Goal: Transaction & Acquisition: Obtain resource

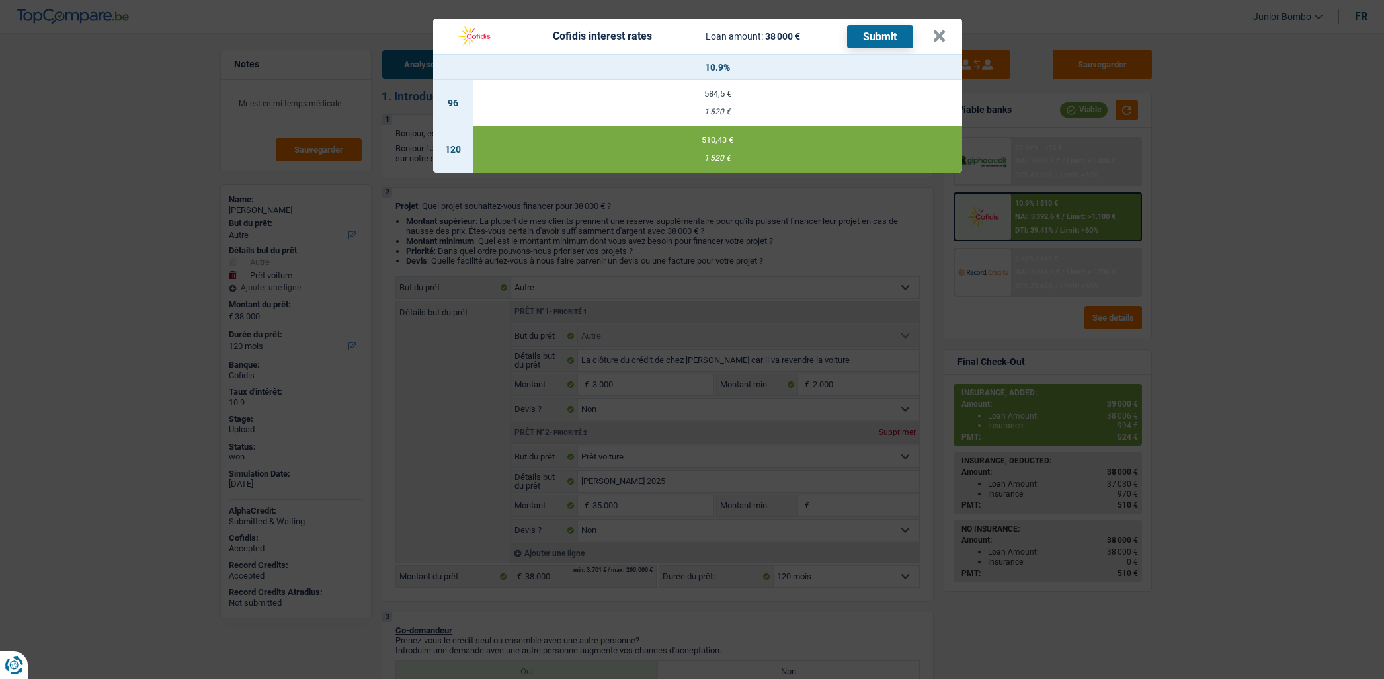
select select "other"
select select "car"
select select "120"
select select "other"
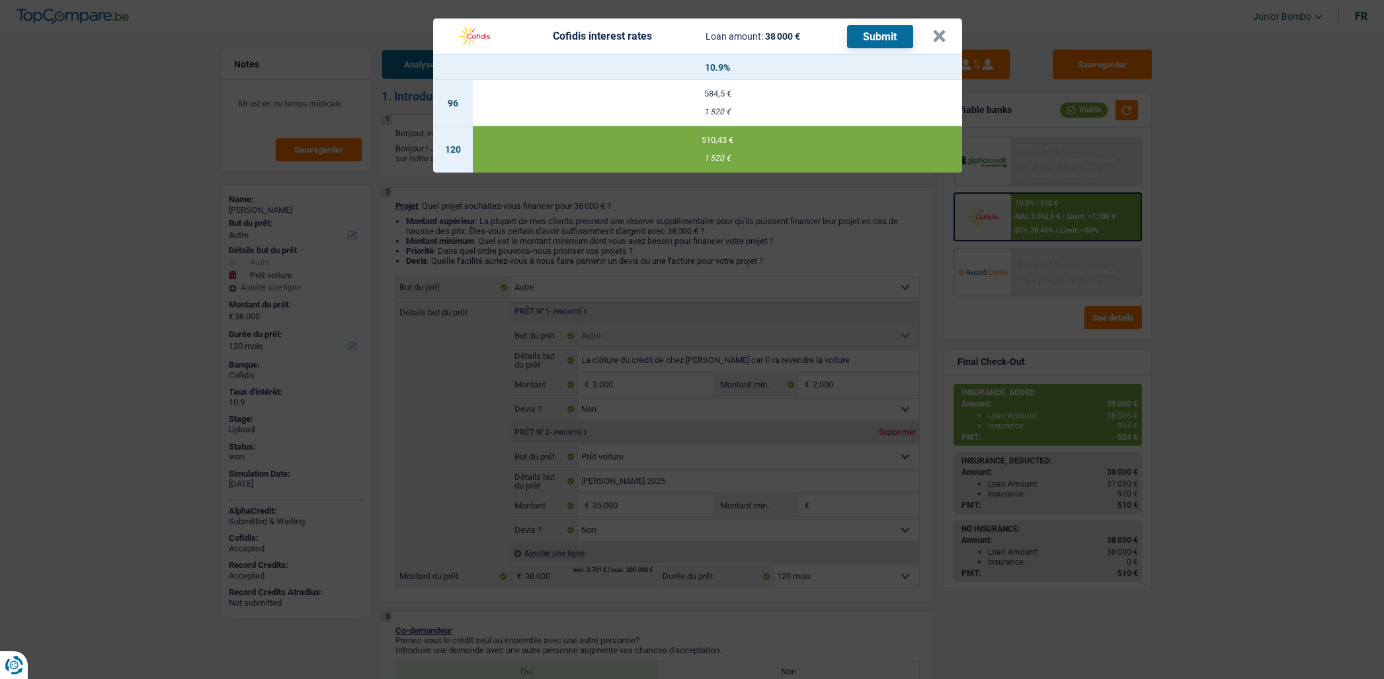
select select "other"
select select "false"
select select "car"
select select "false"
select select "120"
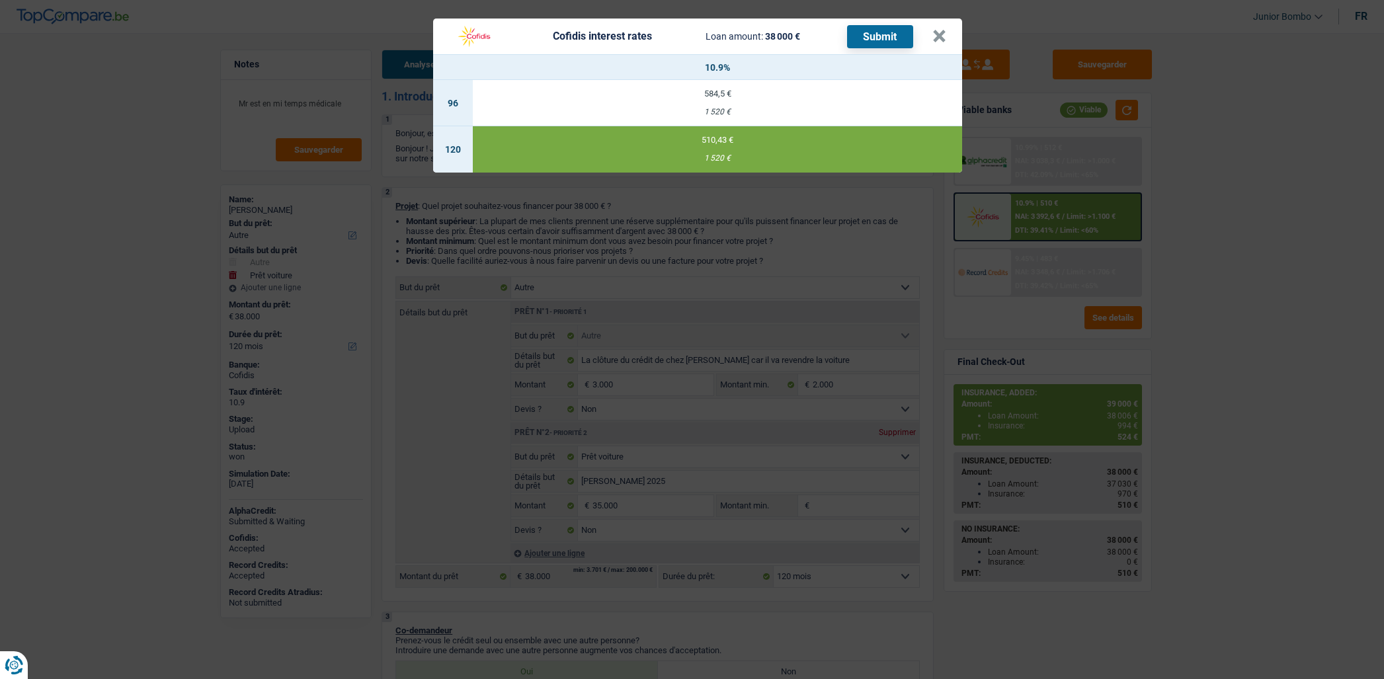
select select "worker"
select select "privateEmployee"
select select "familyAllowances"
select select "netSalary"
select select "mutualityIndemnity"
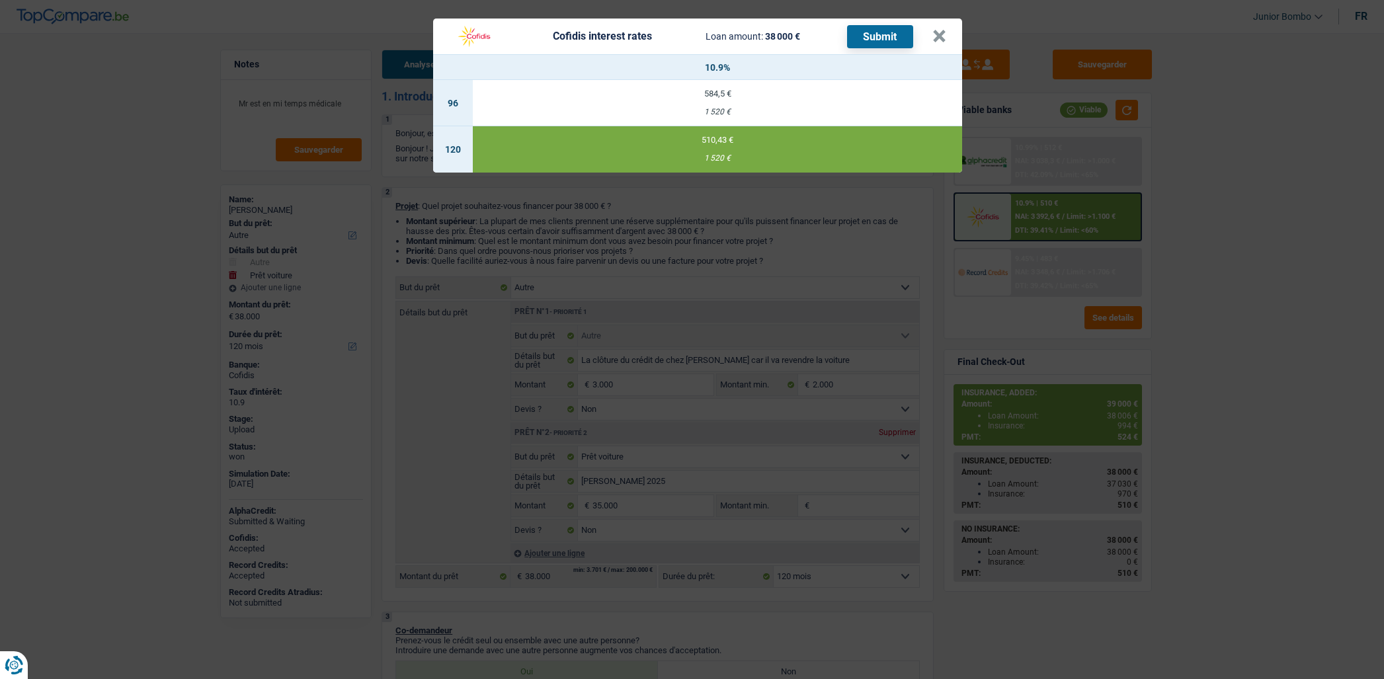
select select "mealVouchers"
select select "netSalary"
select select "familyAllowances"
select select "mealVouchers"
select select "ownerWithMortgage"
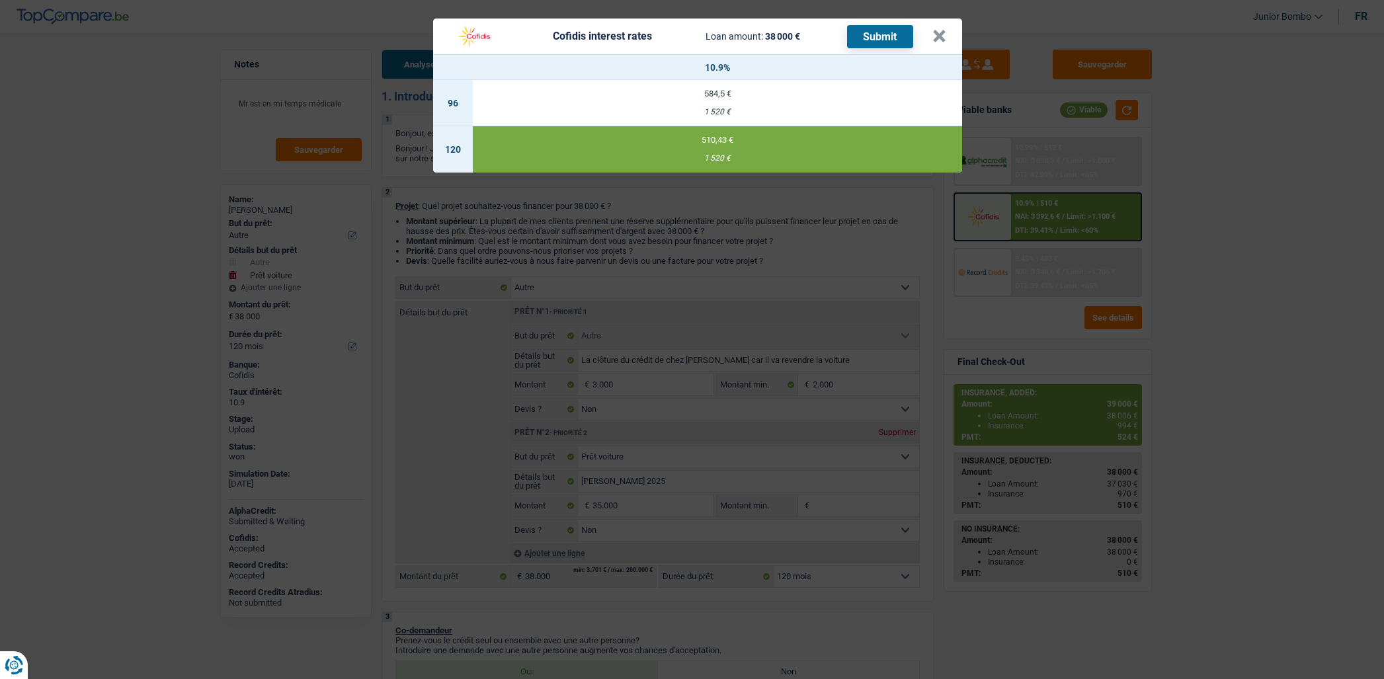
select select "mortgage"
select select "300"
select select "cardOrCredit"
select select "carLoan"
select select "84"
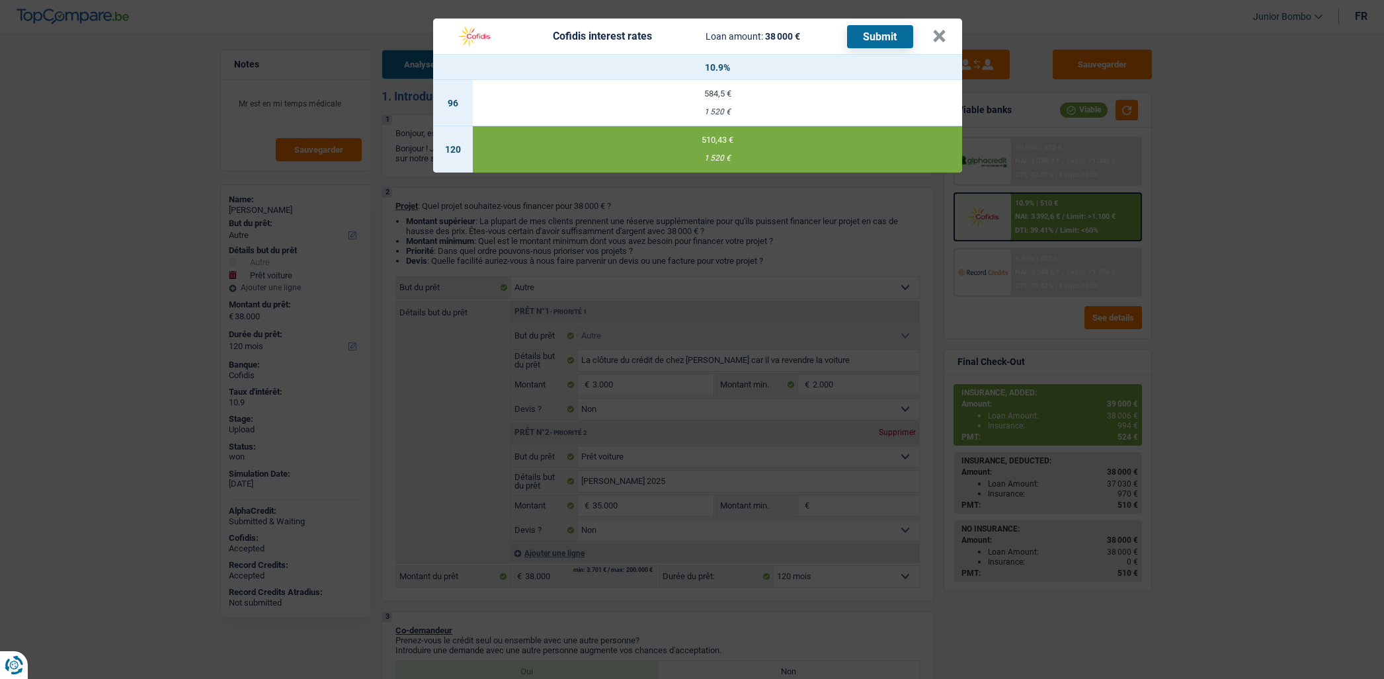
select select "carLoan"
select select "60"
select select "other"
select select "false"
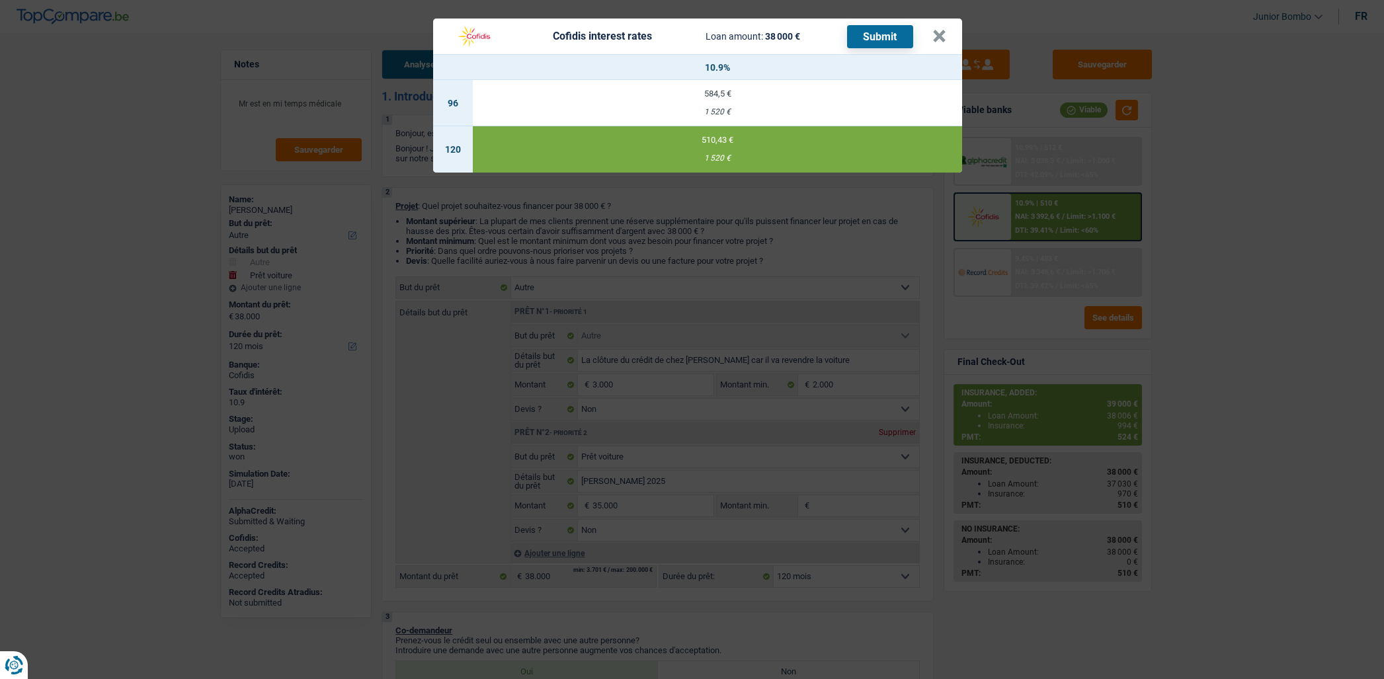
select select "car"
select select "false"
select select "120"
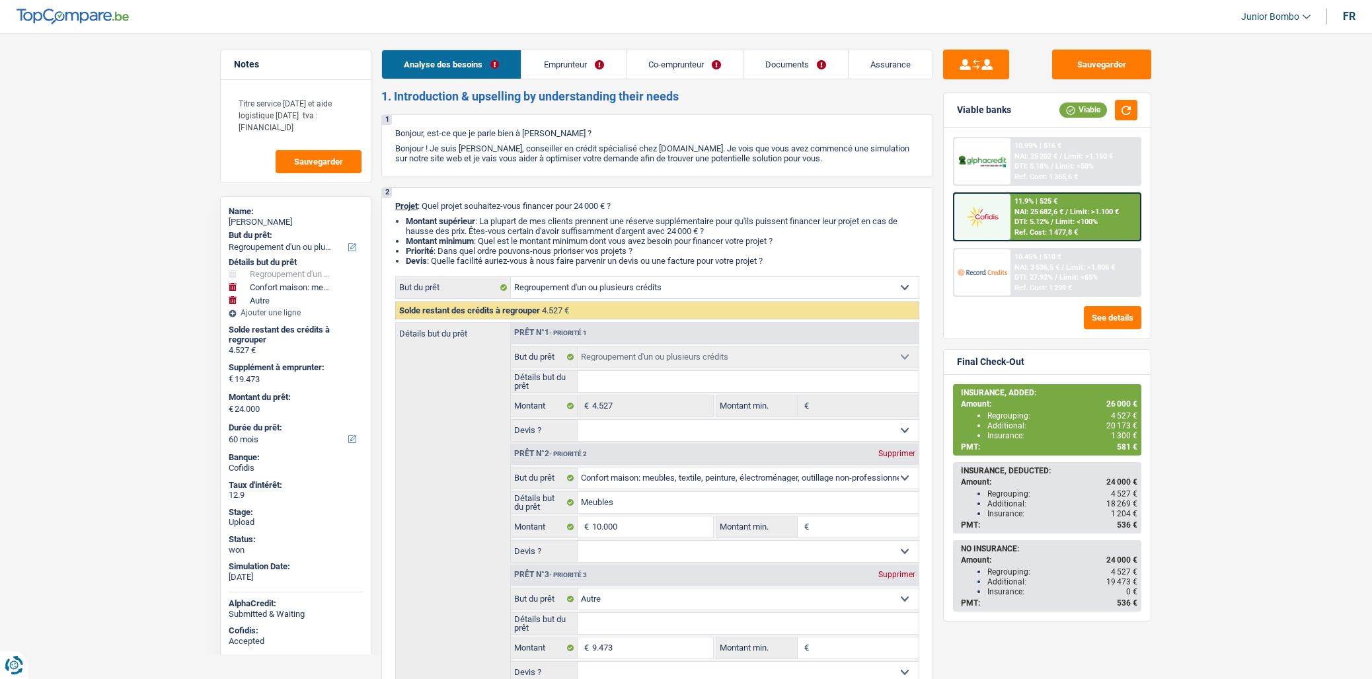
select select "refinancing"
select select "household"
select select "other"
select select "60"
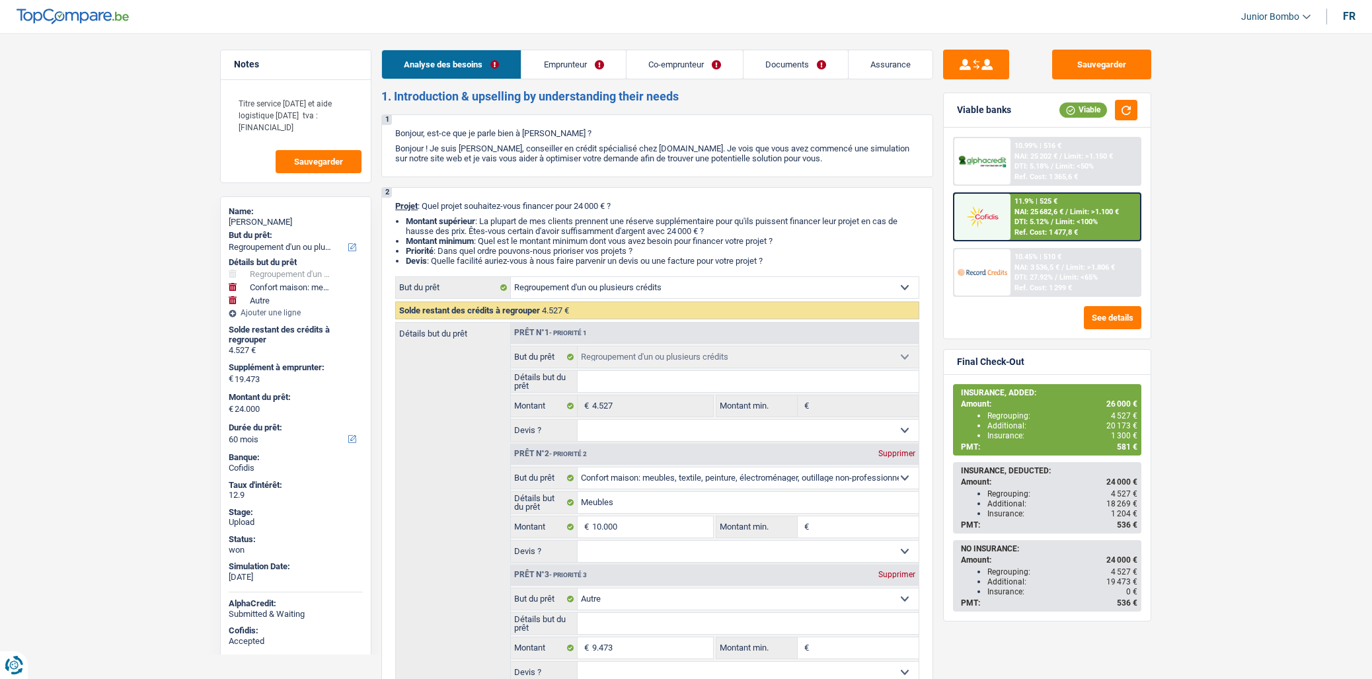
select select "refinancing"
select select "household"
select select "other"
select select "60"
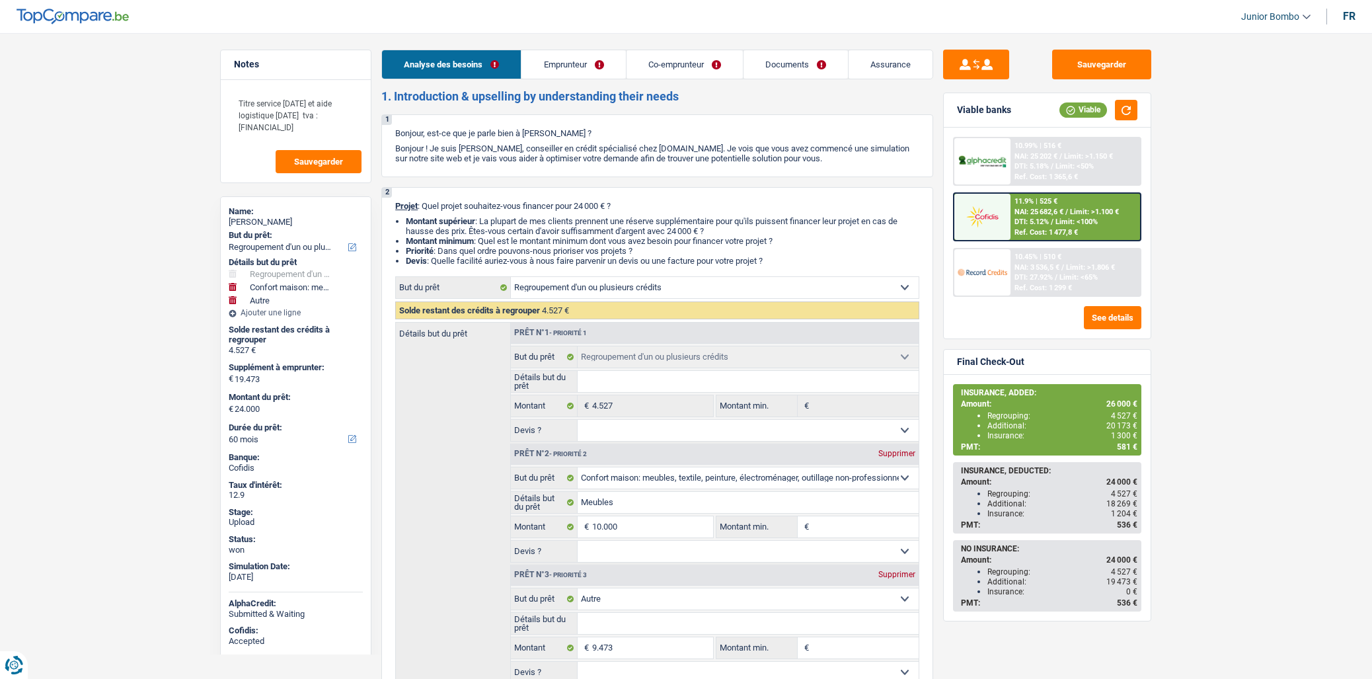
select select "worker"
select select "independent"
select select "familyAllowances"
select select "netSalary"
select select "mealVouchers"
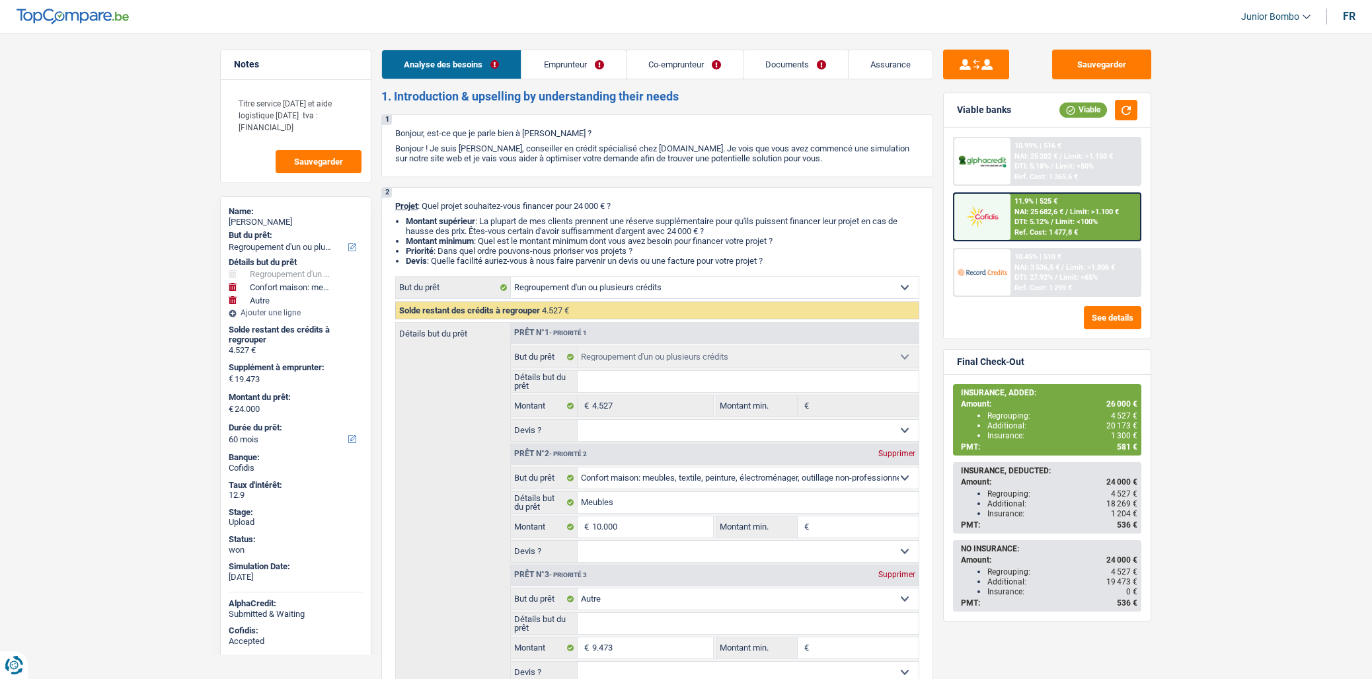
select select "parttimeSelfemployed"
select select "netSalary"
select select "rents"
select select "personalLoan"
select select "familyEvent"
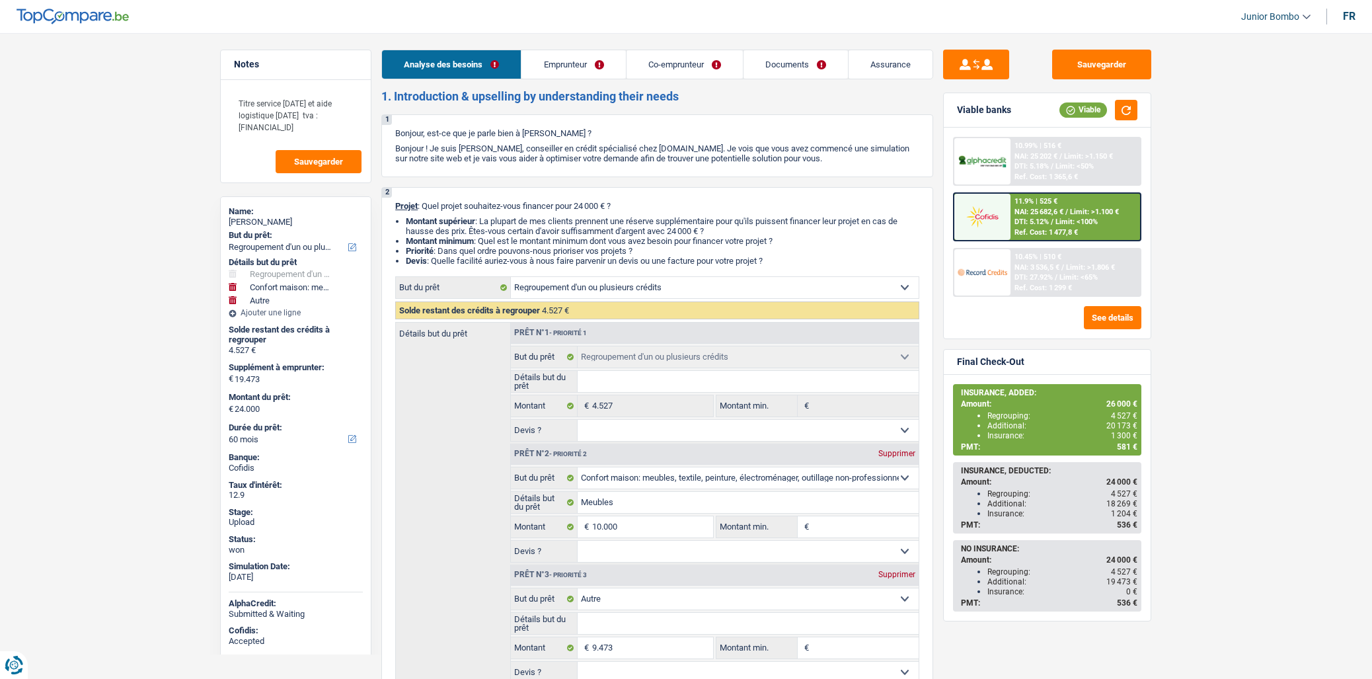
select select "42"
select select "personalSale"
select select "42"
select select "cardOrCredit"
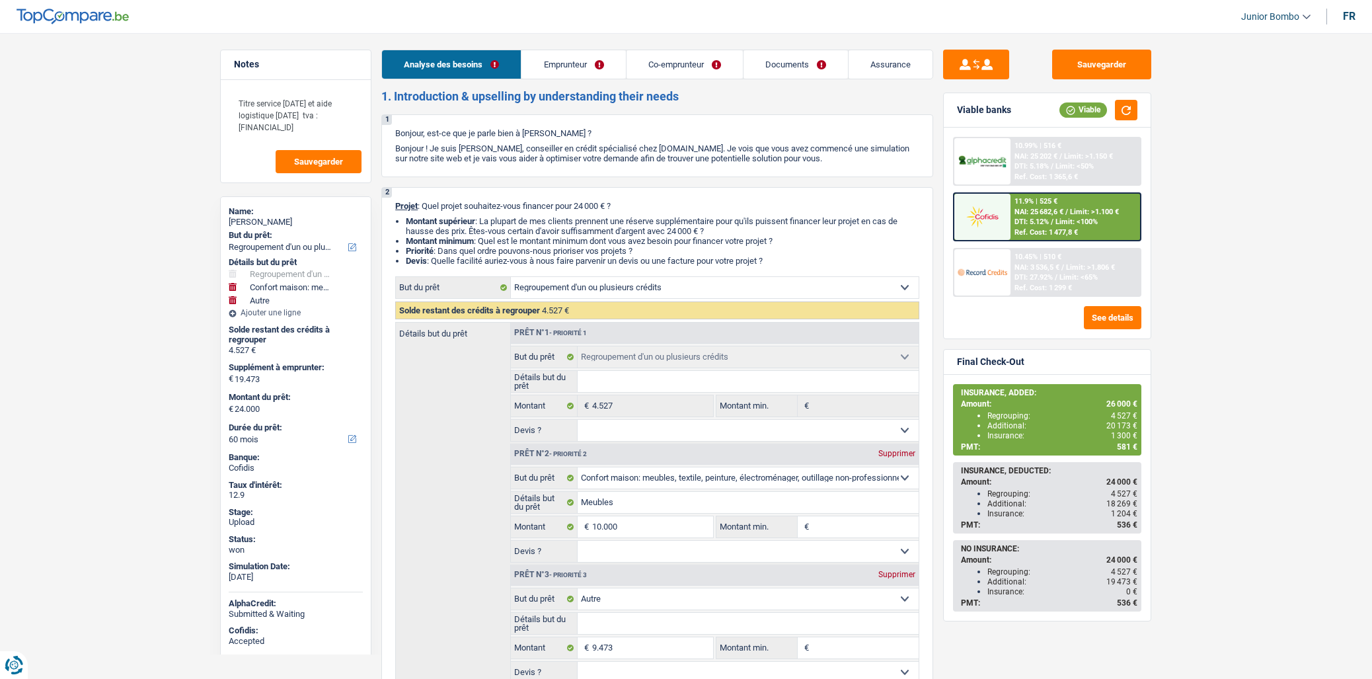
select select "refinancing"
select select "household"
select select "other"
select select "60"
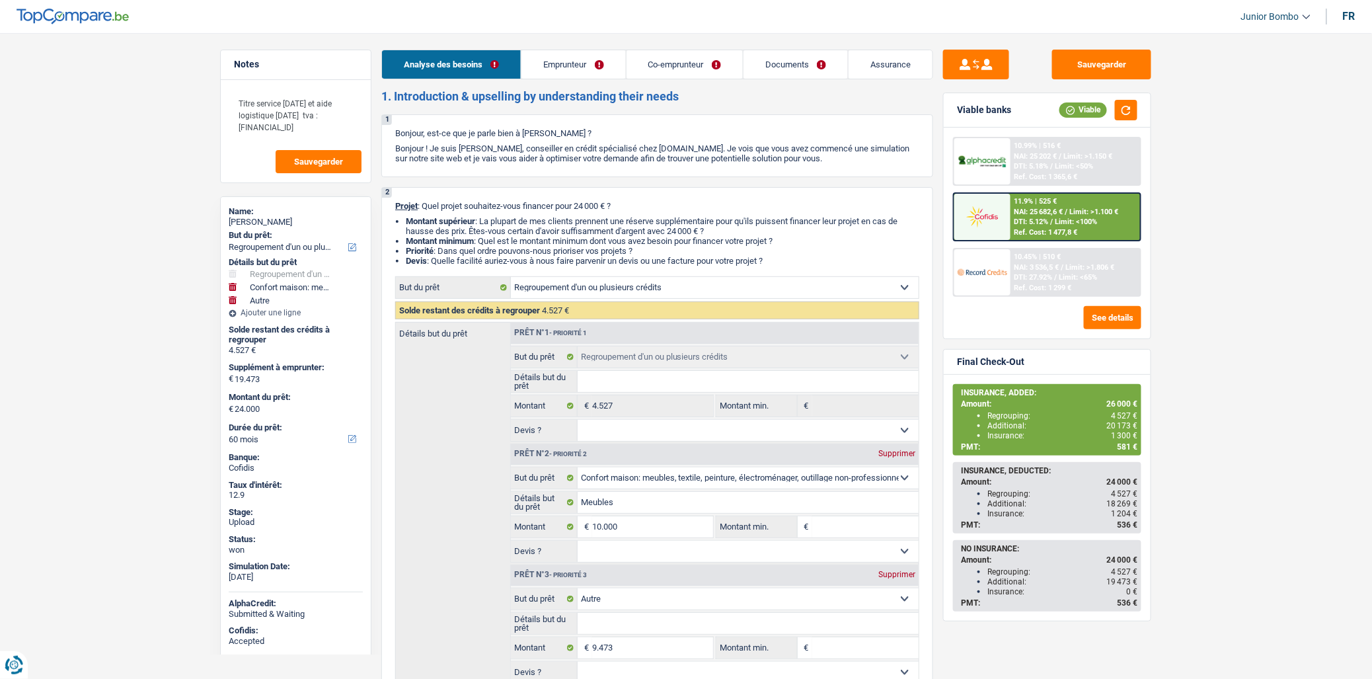
click at [1017, 214] on span "NAI: 25 682,6 €" at bounding box center [1039, 212] width 49 height 9
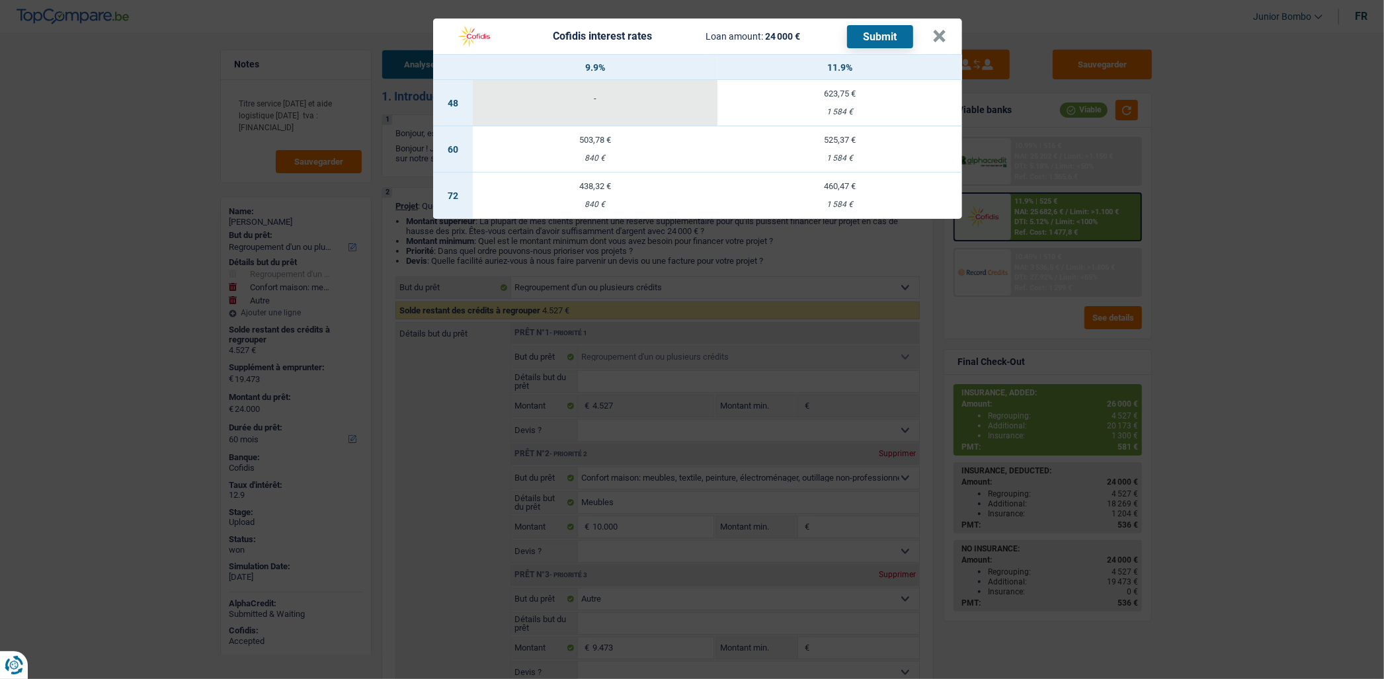
click at [595, 141] on div "503,78 €" at bounding box center [595, 140] width 245 height 9
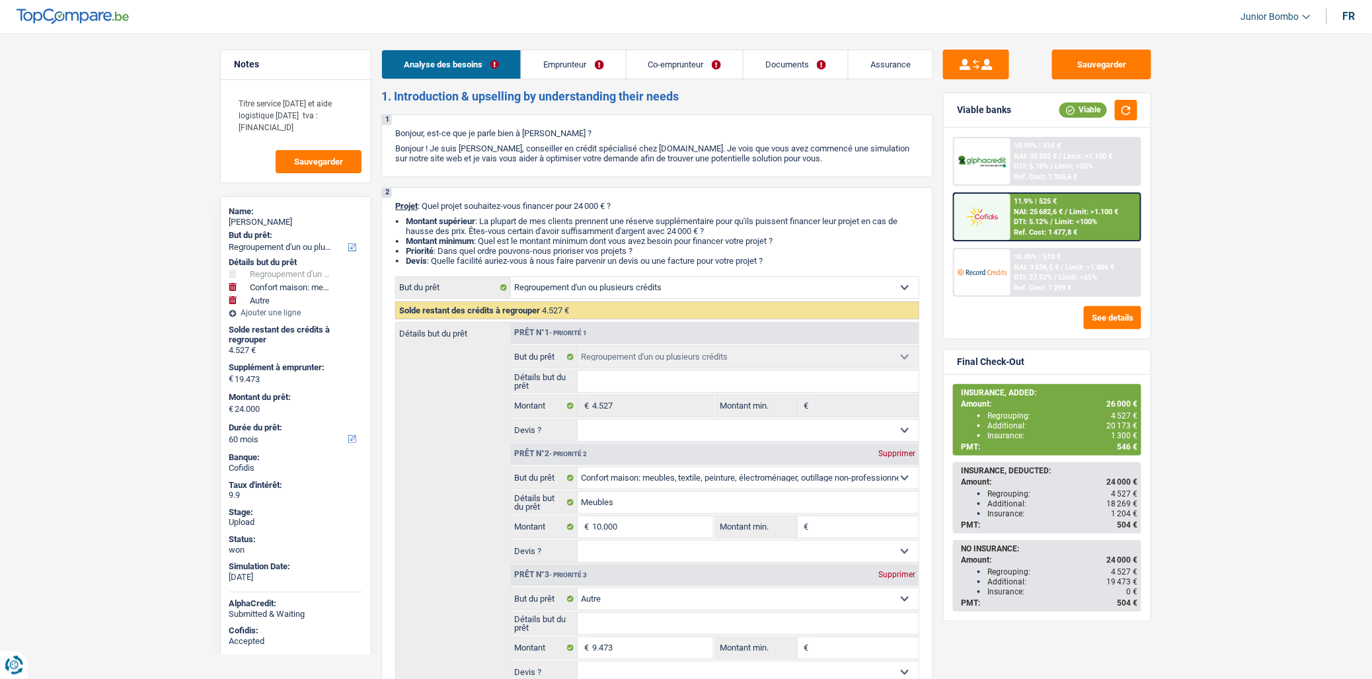
click at [1050, 209] on span "NAI: 25 682,6 €" at bounding box center [1039, 212] width 49 height 9
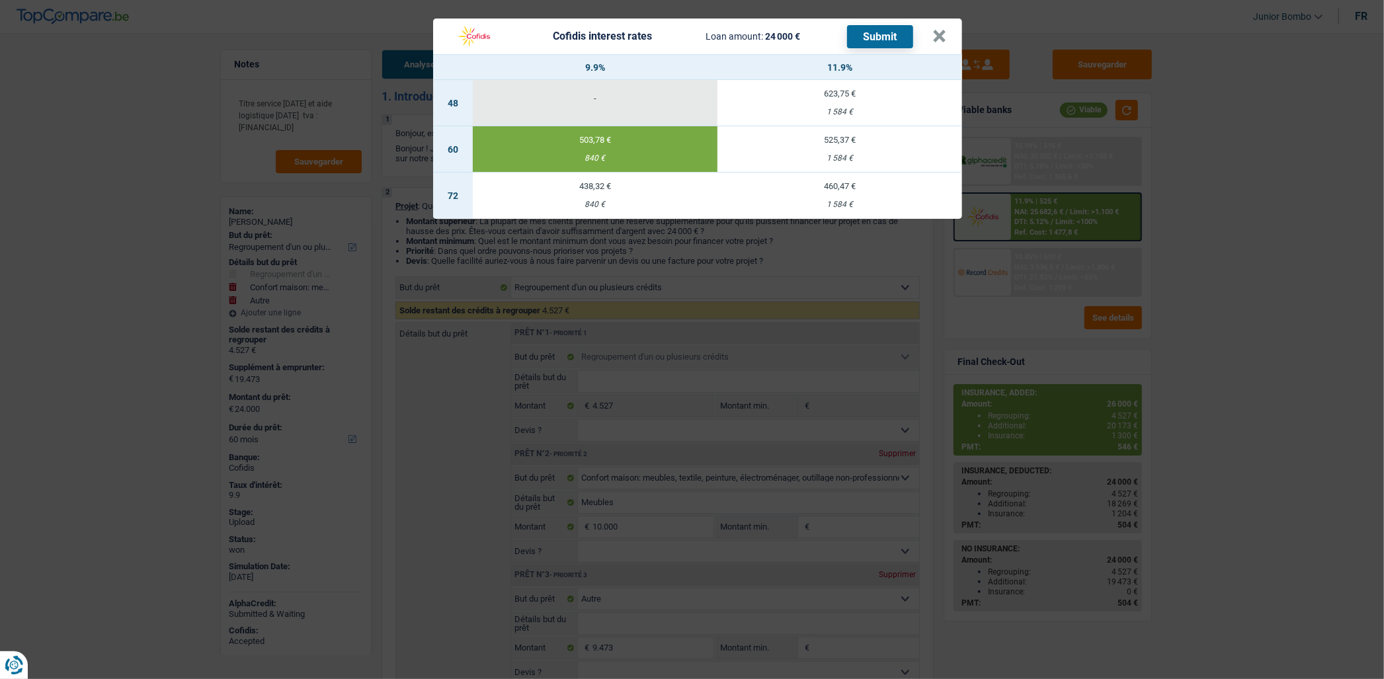
click at [853, 144] on td "525,37 € 1 584 €" at bounding box center [839, 149] width 245 height 46
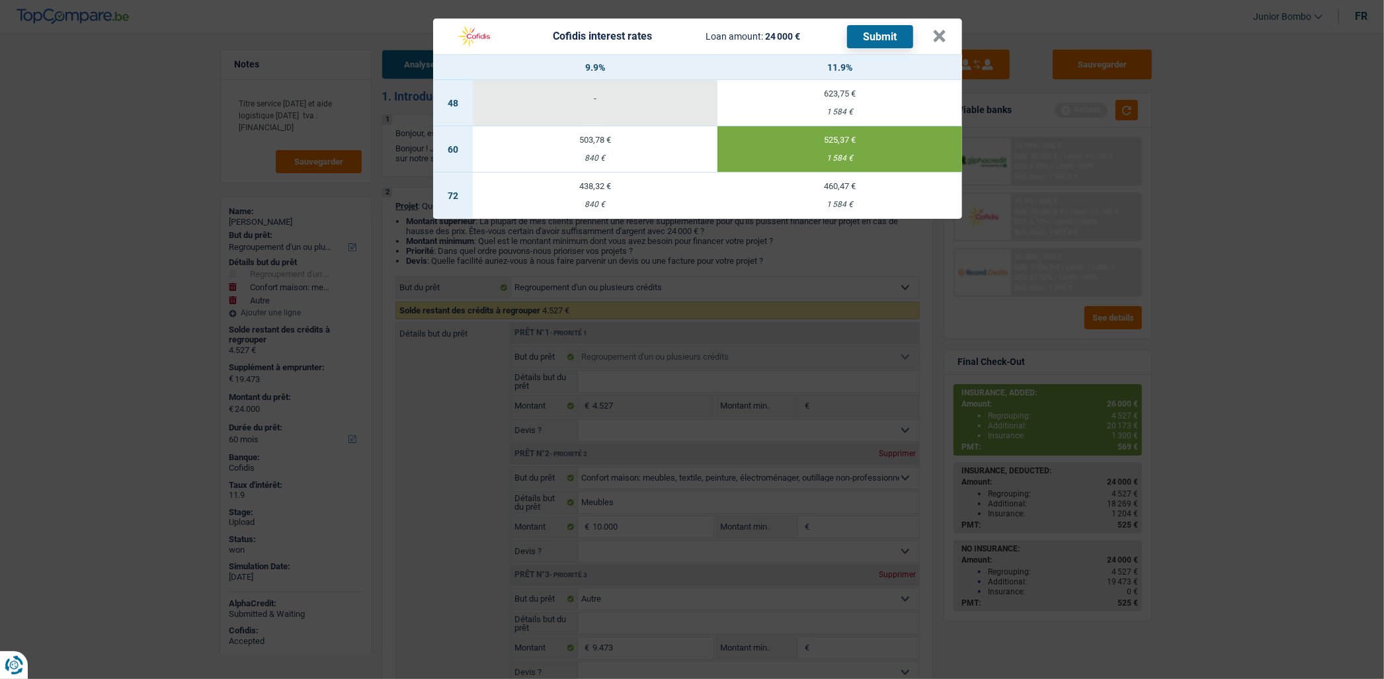
click at [1360, 167] on div "Cofidis interest rates Loan amount: 24 000 € Submit × 9.9% 11.9% 48 - 623,75 € …" at bounding box center [692, 339] width 1384 height 679
